Goal: Task Accomplishment & Management: Manage account settings

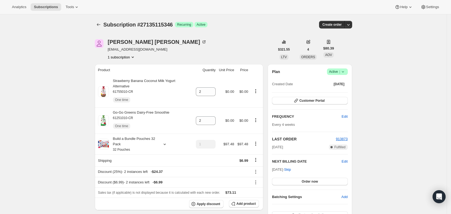
scroll to position [144, 0]
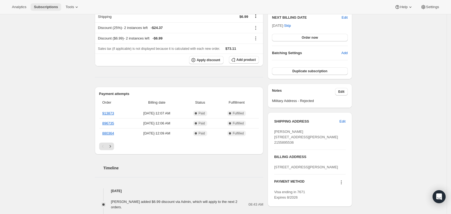
click at [50, 6] on span "Subscriptions" at bounding box center [46, 7] width 24 height 4
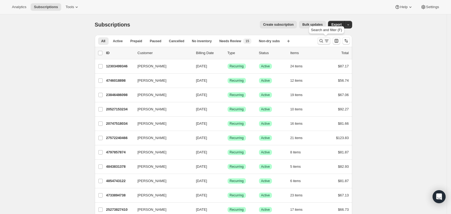
click at [328, 40] on icon "Search and filter results" at bounding box center [326, 40] width 5 height 5
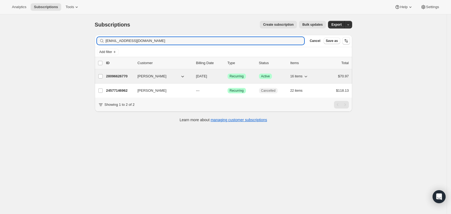
type input "[EMAIL_ADDRESS][DOMAIN_NAME]"
click at [207, 76] on span "[DATE]" at bounding box center [201, 76] width 11 height 4
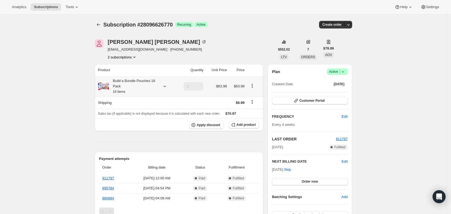
click at [166, 84] on icon at bounding box center [164, 86] width 5 height 5
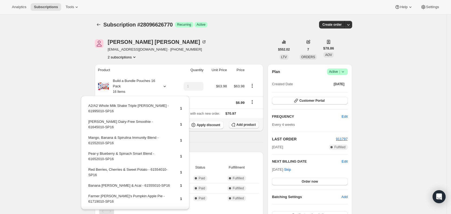
click at [248, 125] on span "Add product" at bounding box center [245, 125] width 19 height 4
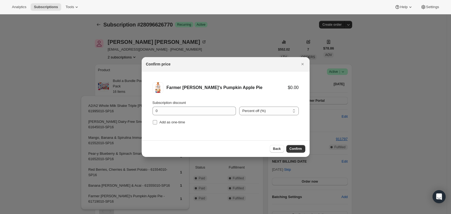
click at [157, 122] on input "Add as one-time" at bounding box center [155, 122] width 4 height 4
checkbox input "true"
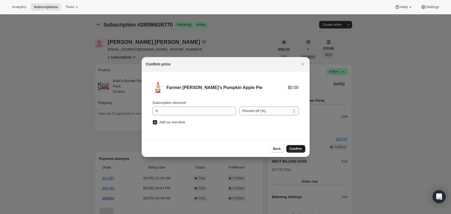
click at [299, 149] on span "Confirm" at bounding box center [295, 149] width 12 height 4
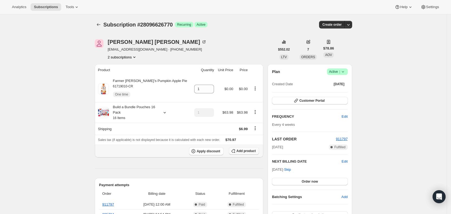
click at [254, 150] on span "Add product" at bounding box center [245, 151] width 19 height 4
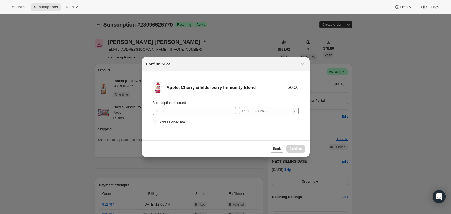
click at [156, 123] on input "Add as one-time" at bounding box center [155, 122] width 4 height 4
checkbox input "true"
click at [301, 150] on span "Confirm" at bounding box center [295, 149] width 12 height 4
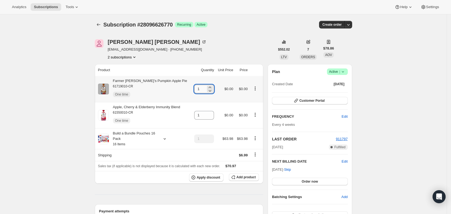
drag, startPoint x: 195, startPoint y: 90, endPoint x: 201, endPoint y: 90, distance: 6.0
click at [201, 90] on input "1" at bounding box center [200, 89] width 12 height 9
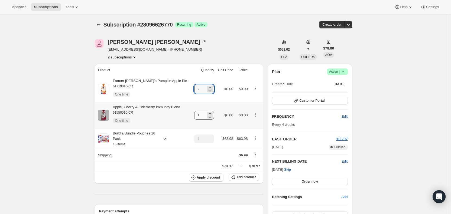
type input "2"
drag, startPoint x: 195, startPoint y: 115, endPoint x: 203, endPoint y: 116, distance: 7.3
click at [201, 116] on input "1" at bounding box center [200, 115] width 12 height 9
type input "2"
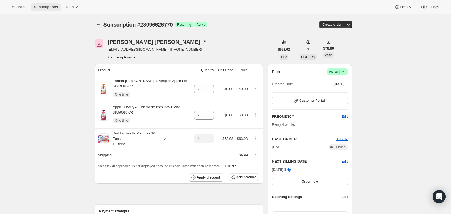
click at [44, 6] on span "Subscriptions" at bounding box center [46, 7] width 24 height 4
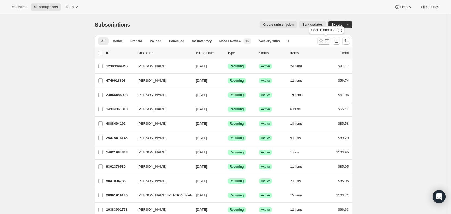
click at [327, 42] on icon "Search and filter results" at bounding box center [326, 40] width 5 height 5
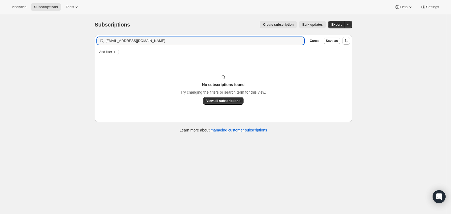
type input "[EMAIL_ADDRESS][DOMAIN_NAME]"
